Goal: Task Accomplishment & Management: Manage account settings

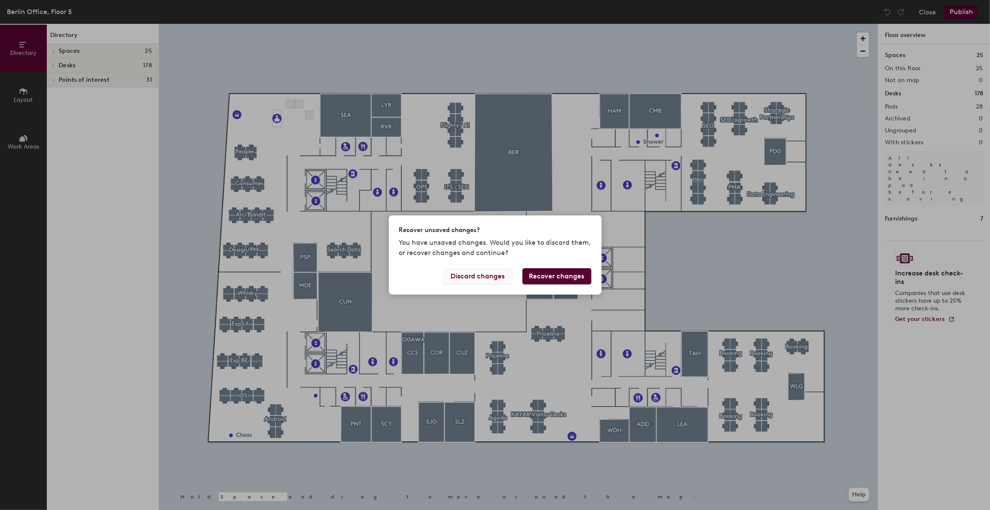
click at [473, 278] on button "Discard changes" at bounding box center [478, 276] width 69 height 16
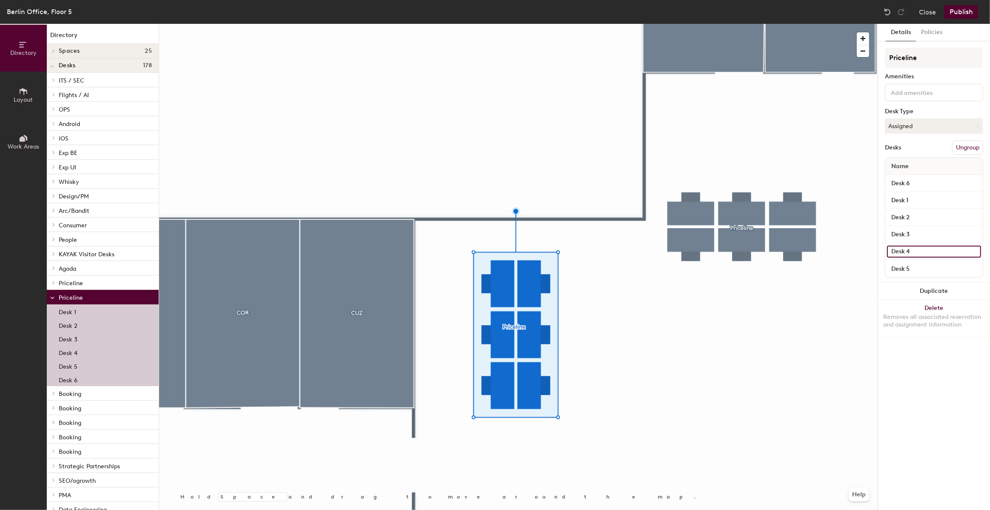
click at [905, 251] on input "Desk 4" at bounding box center [934, 252] width 94 height 12
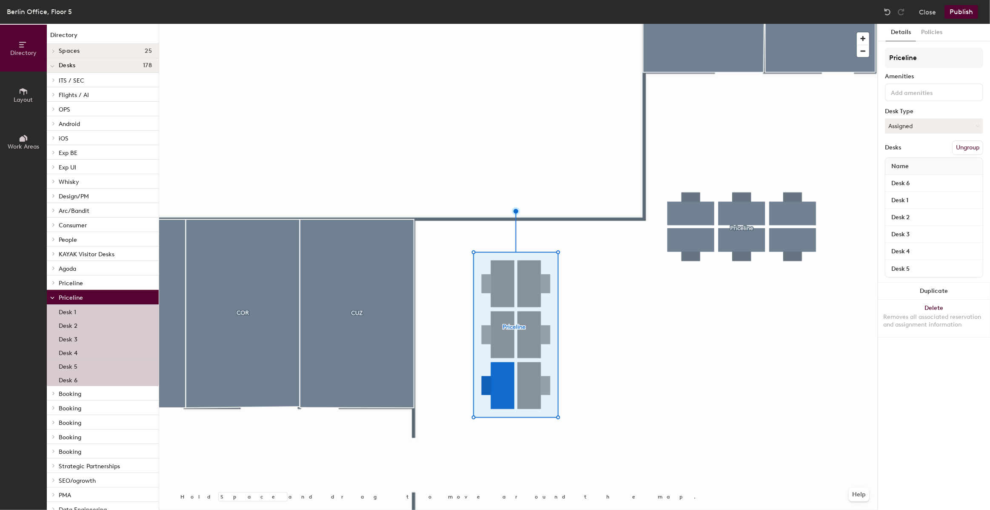
click at [898, 343] on div "Details Policies Priceline Amenities Desk Type Assigned Desks Ungroup Name Desk…" at bounding box center [934, 267] width 112 height 486
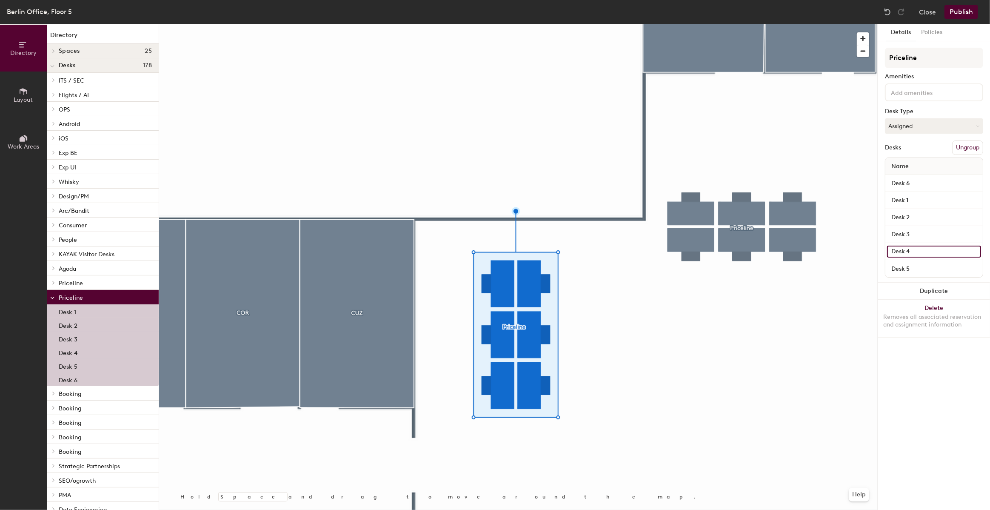
click at [974, 250] on input "Desk 4" at bounding box center [934, 252] width 94 height 12
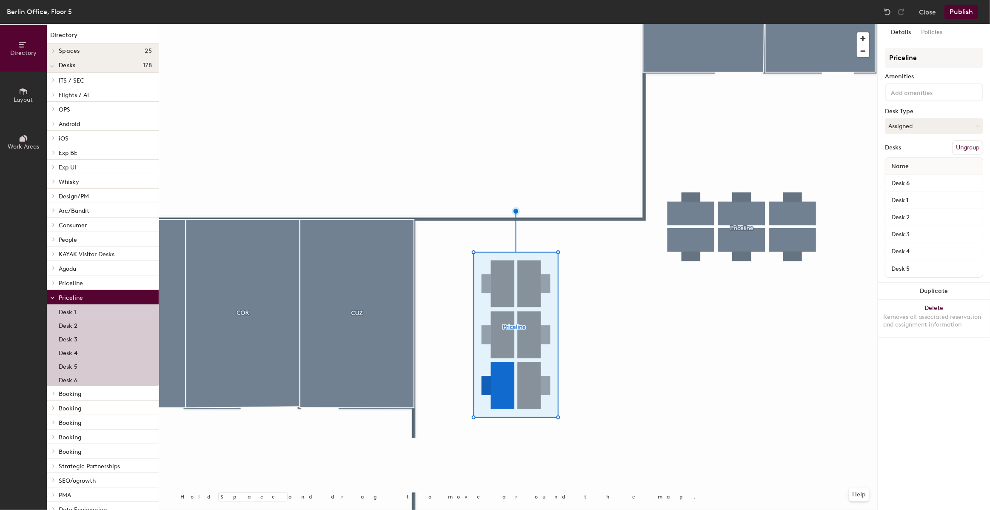
click at [910, 385] on div "Details Policies Priceline Amenities Desk Type Assigned Desks Ungroup Name Desk…" at bounding box center [934, 267] width 112 height 486
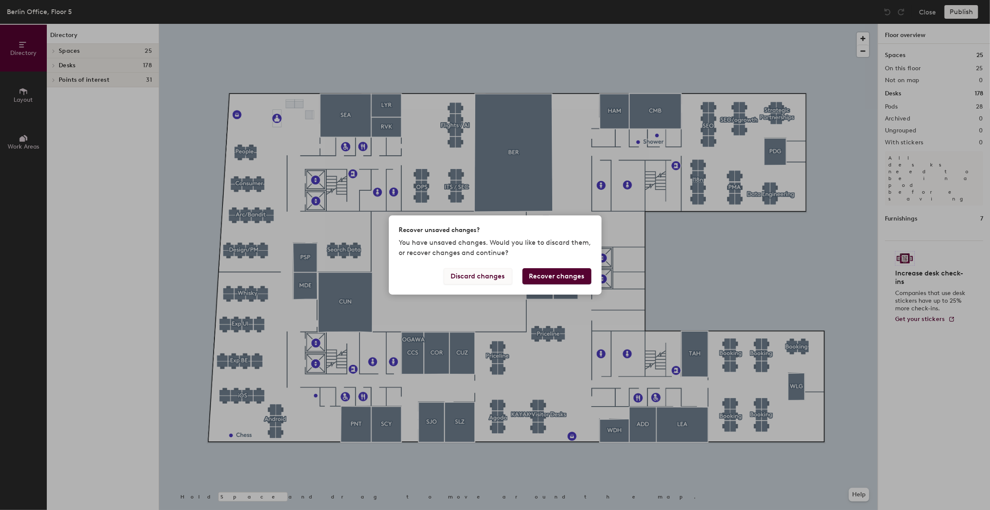
click at [478, 279] on button "Discard changes" at bounding box center [478, 276] width 69 height 16
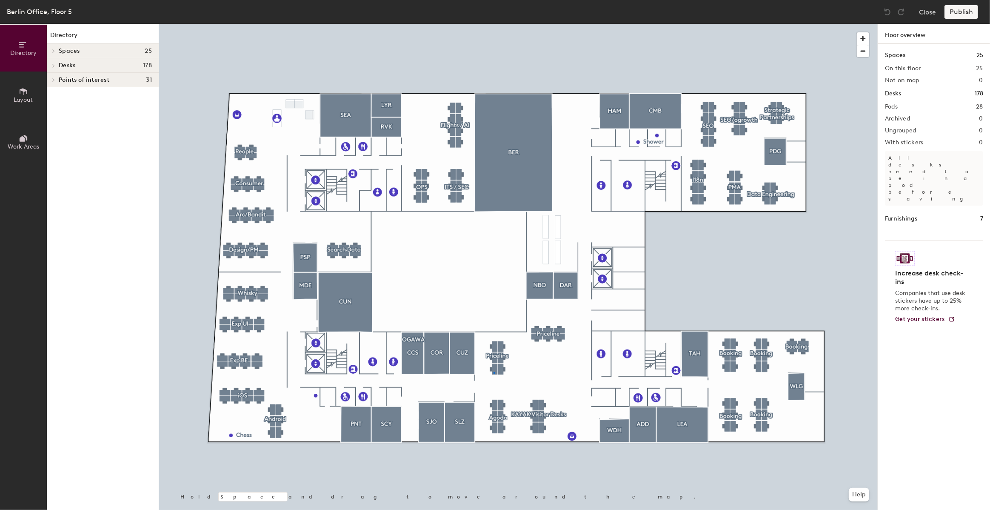
click at [494, 24] on div at bounding box center [518, 24] width 719 height 0
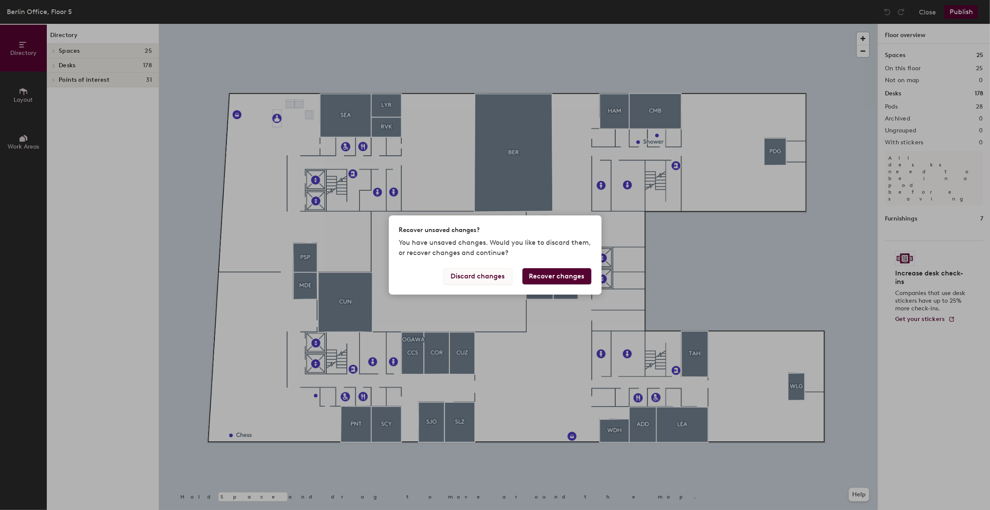
click at [478, 278] on button "Discard changes" at bounding box center [478, 276] width 69 height 16
click at [479, 277] on button "Discard changes" at bounding box center [478, 276] width 69 height 16
click at [493, 275] on button "Discard changes" at bounding box center [478, 276] width 69 height 16
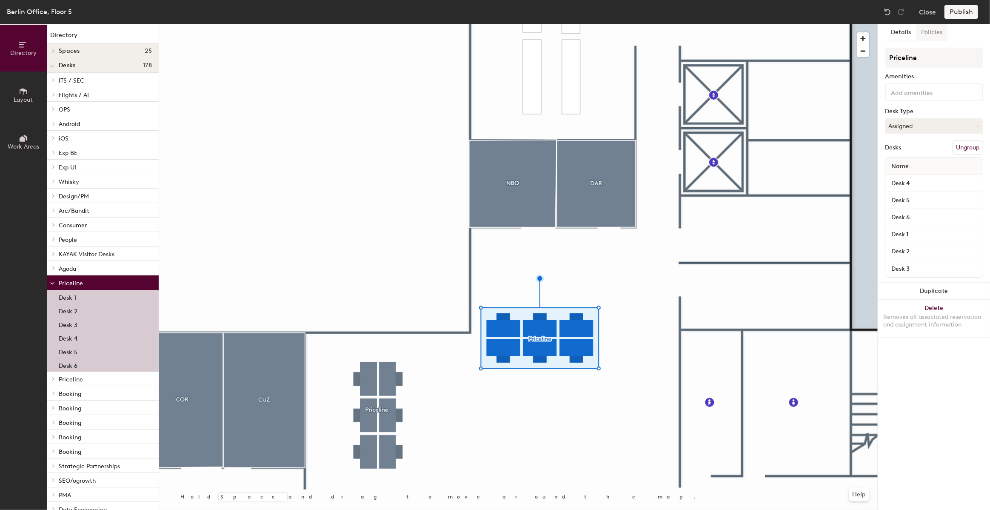
click at [927, 31] on button "Policies" at bounding box center [931, 32] width 31 height 17
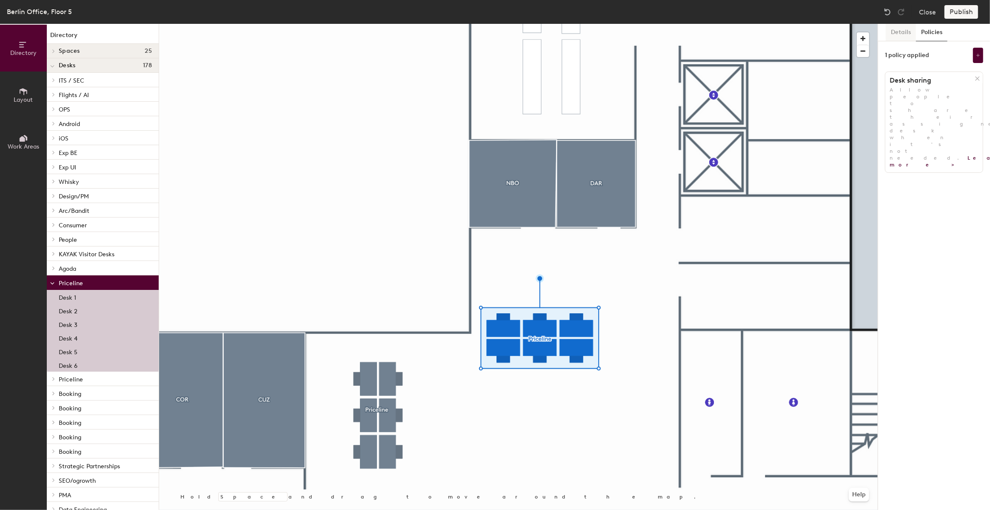
click at [899, 36] on button "Details" at bounding box center [901, 32] width 30 height 17
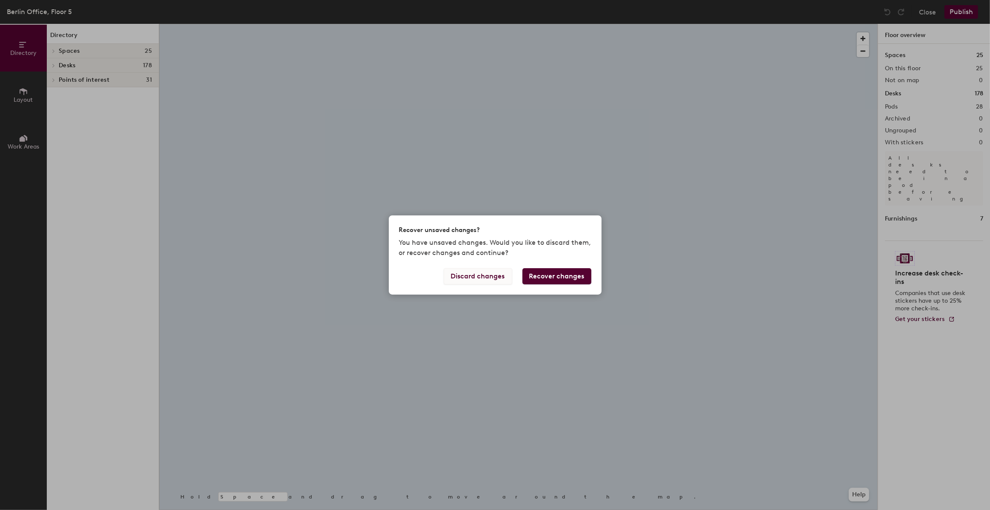
click at [487, 273] on button "Discard changes" at bounding box center [478, 276] width 69 height 16
